Goal: Check status: Check status

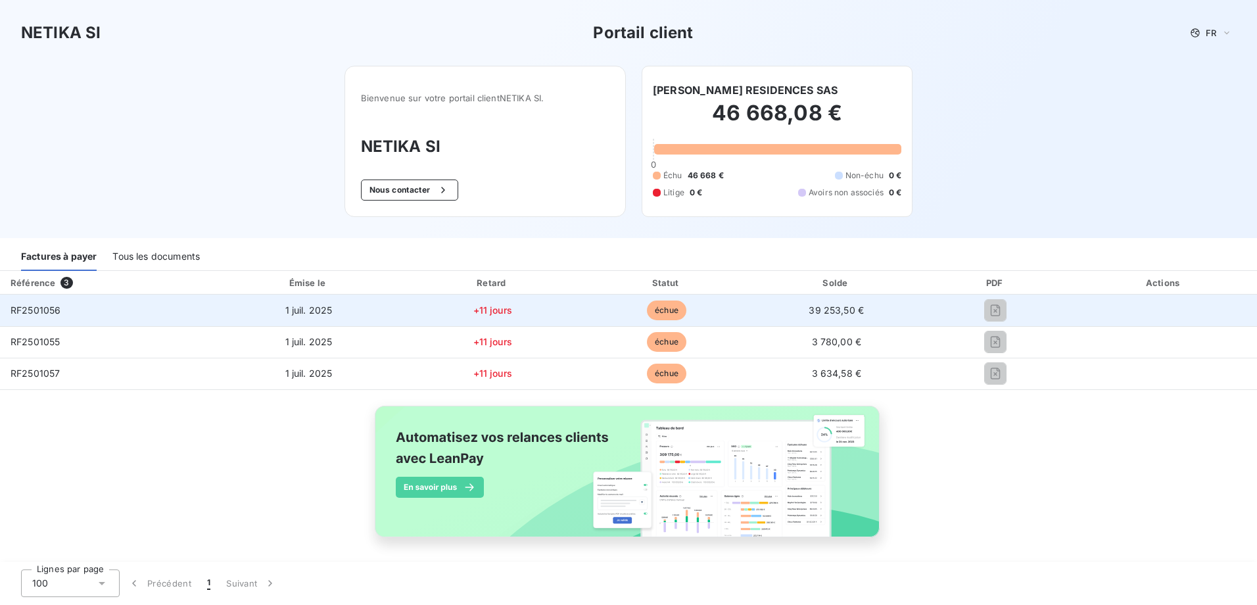
click at [659, 312] on span "échue" at bounding box center [666, 310] width 39 height 20
click at [462, 303] on td "+11 jours" at bounding box center [492, 310] width 176 height 32
click at [305, 302] on td "1 juil. 2025" at bounding box center [309, 310] width 192 height 32
click at [45, 310] on span "RF2501056" at bounding box center [36, 309] width 50 height 11
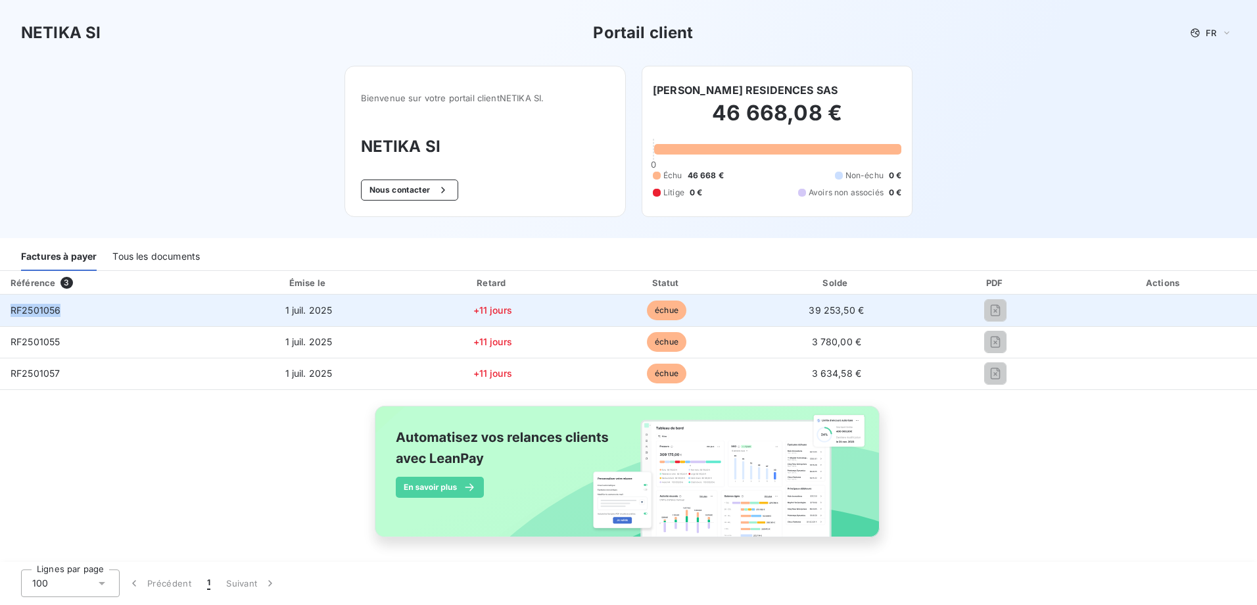
click at [45, 310] on span "RF2501056" at bounding box center [36, 309] width 50 height 11
copy span "RF2501056"
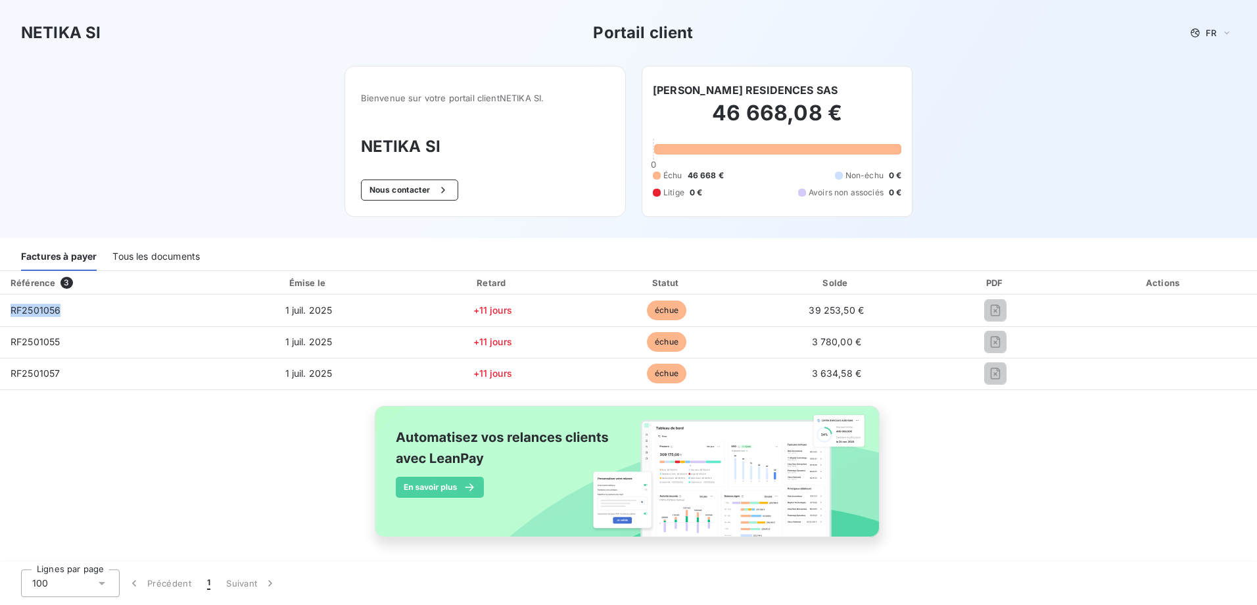
click at [152, 262] on div "Tous les documents" at bounding box center [155, 257] width 87 height 28
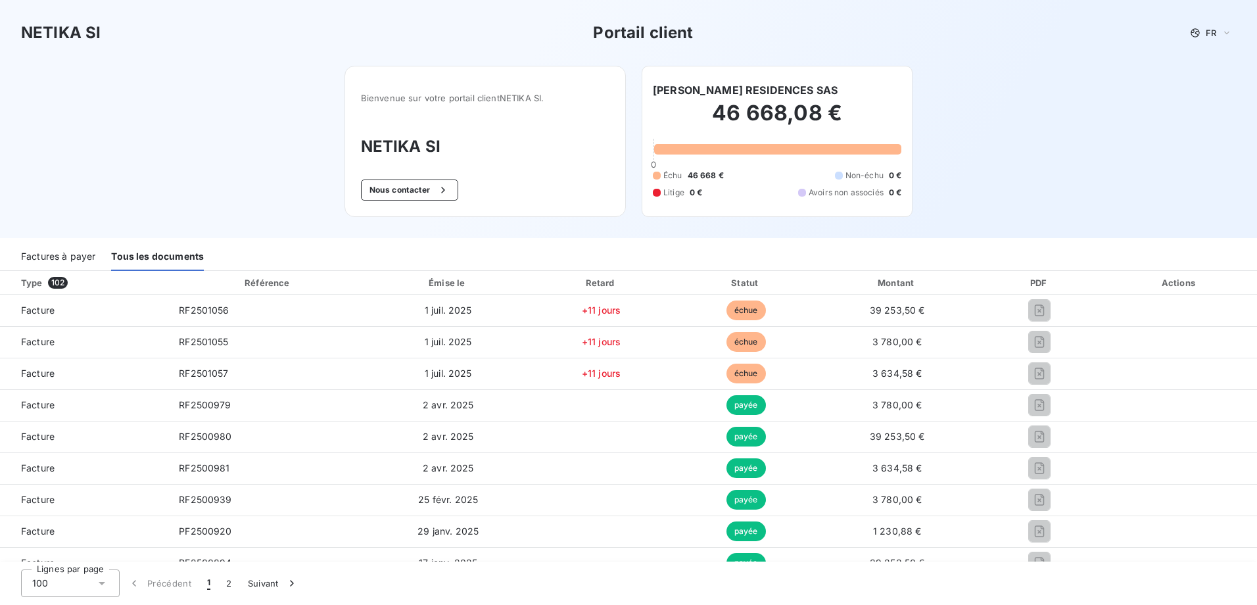
click at [72, 251] on div "Factures à payer" at bounding box center [58, 257] width 74 height 28
